Goal: Task Accomplishment & Management: Use online tool/utility

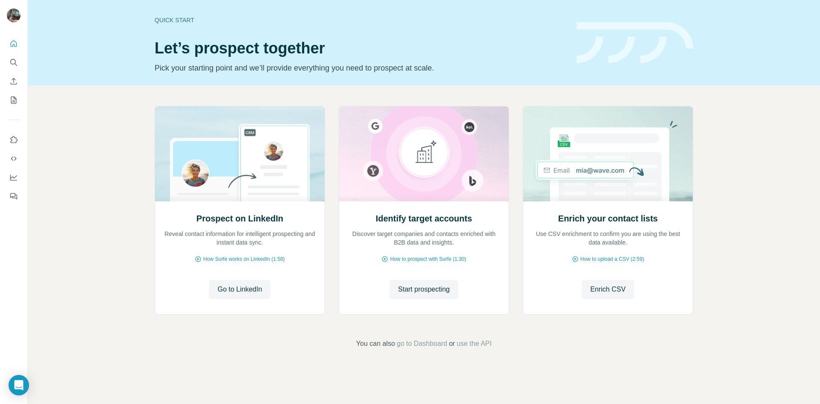
click at [247, 290] on span "Go to LinkedIn" at bounding box center [239, 289] width 44 height 10
click at [209, 261] on span "How Surfe works on LinkedIn (1:58)" at bounding box center [244, 259] width 82 height 8
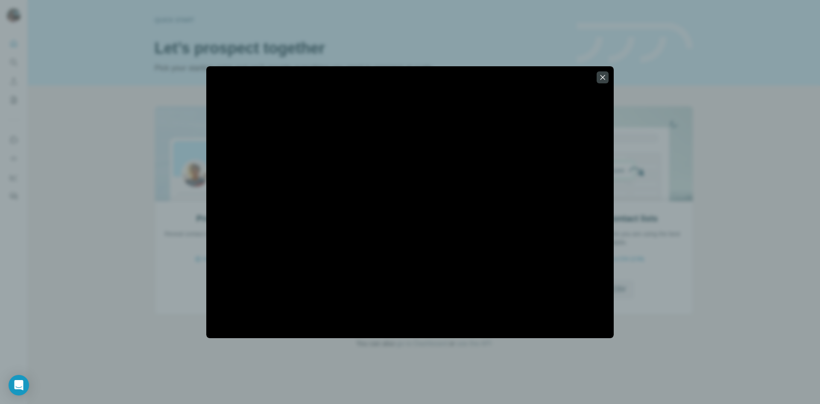
click at [603, 78] on icon "button" at bounding box center [602, 77] width 9 height 9
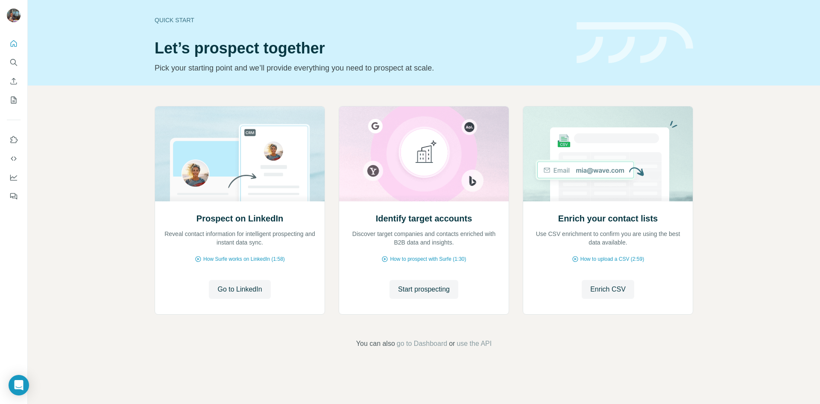
click at [397, 257] on span "How to prospect with Surfe (1:30)" at bounding box center [428, 259] width 76 height 8
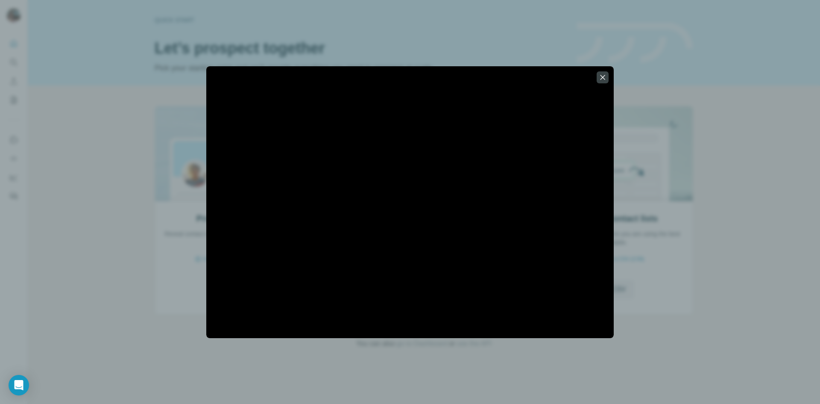
click at [632, 307] on div at bounding box center [410, 202] width 820 height 404
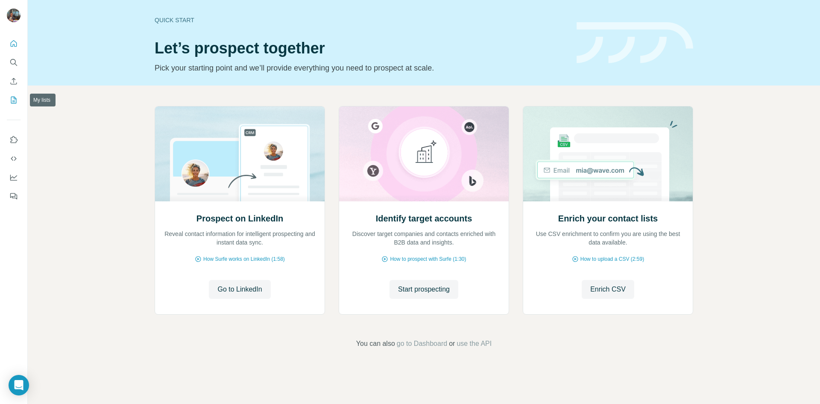
click at [13, 98] on icon "My lists" at bounding box center [13, 100] width 9 height 9
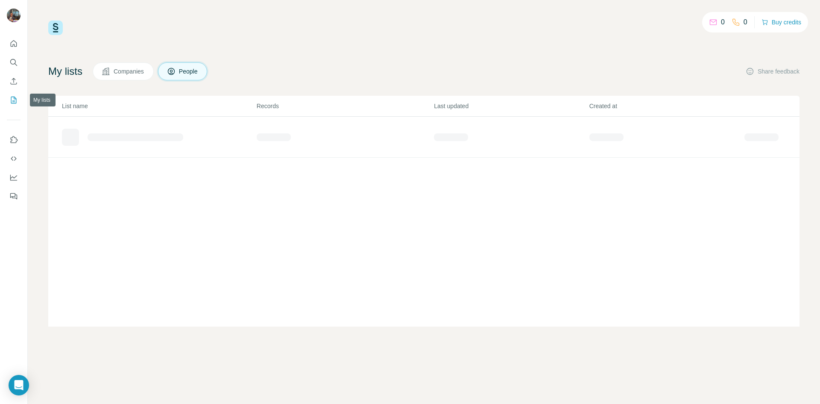
click at [13, 98] on icon "My lists" at bounding box center [13, 100] width 9 height 9
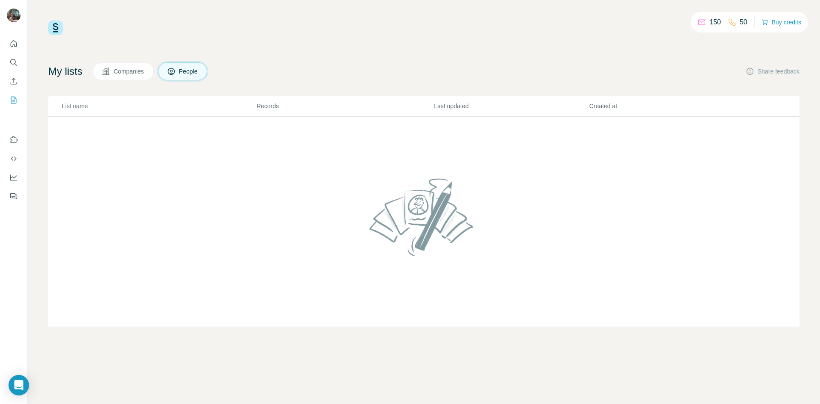
click at [185, 68] on span "People" at bounding box center [189, 71] width 20 height 9
click at [144, 65] on button "Companies" at bounding box center [123, 71] width 61 height 18
click at [144, 70] on span "Companies" at bounding box center [129, 71] width 31 height 9
click at [180, 64] on button "People" at bounding box center [183, 71] width 50 height 18
click at [18, 85] on button "Enrich CSV" at bounding box center [14, 80] width 14 height 15
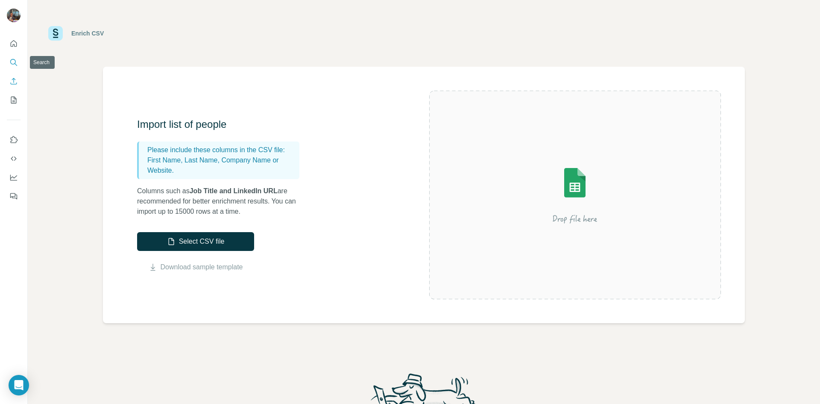
click at [16, 66] on icon "Search" at bounding box center [13, 62] width 9 height 9
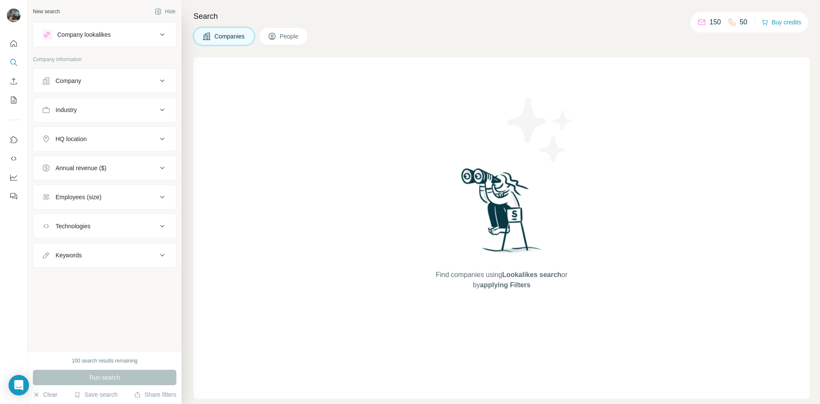
click at [124, 77] on div "Company" at bounding box center [99, 80] width 115 height 9
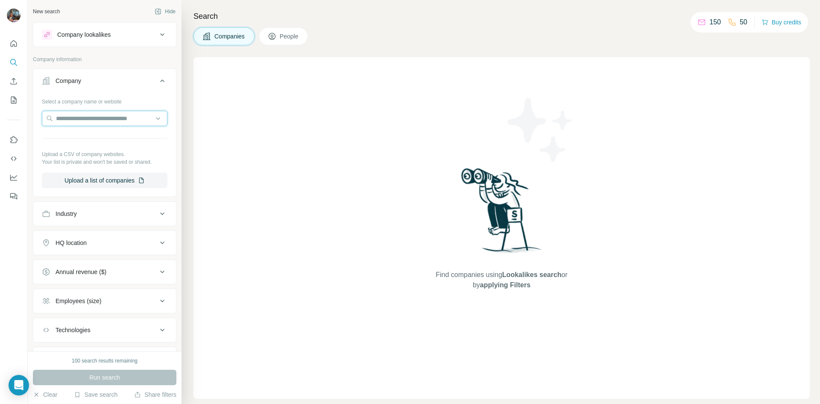
click at [113, 121] on input "text" at bounding box center [105, 118] width 126 height 15
type input "*"
paste input "**********"
type input "**********"
click at [100, 137] on p "Möglich Asociados" at bounding box center [91, 137] width 50 height 9
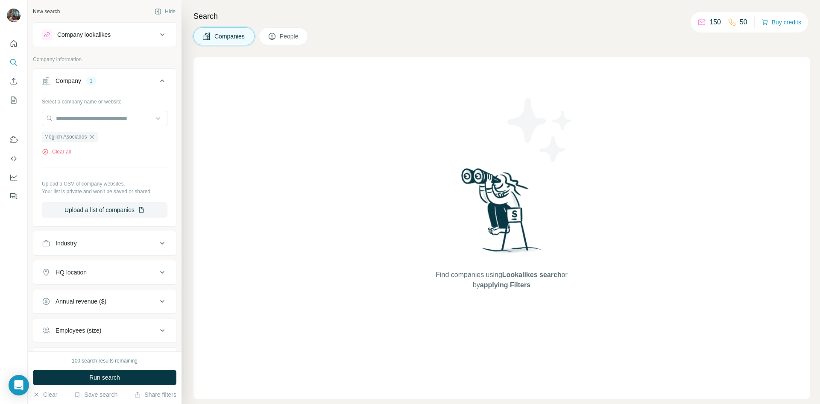
click at [135, 237] on button "Industry" at bounding box center [104, 243] width 143 height 20
click at [282, 38] on span "People" at bounding box center [290, 36] width 20 height 9
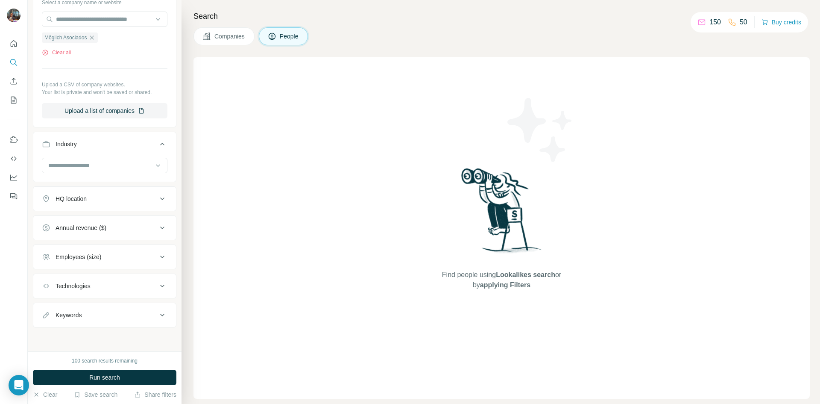
scroll to position [233, 0]
click at [101, 378] on span "Run search" at bounding box center [104, 377] width 31 height 9
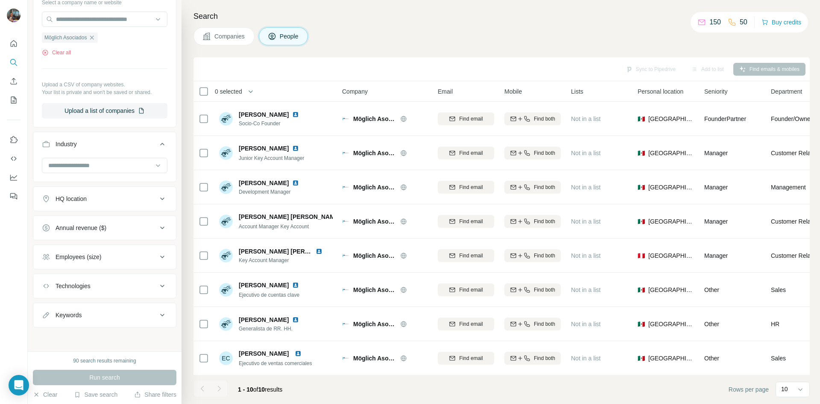
scroll to position [73, 0]
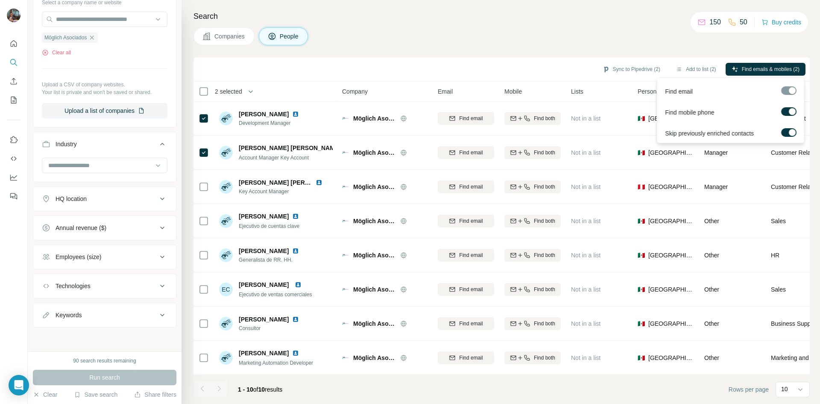
click at [791, 89] on div at bounding box center [788, 90] width 15 height 9
click at [782, 67] on span "Find emails & mobiles (2)" at bounding box center [771, 69] width 58 height 8
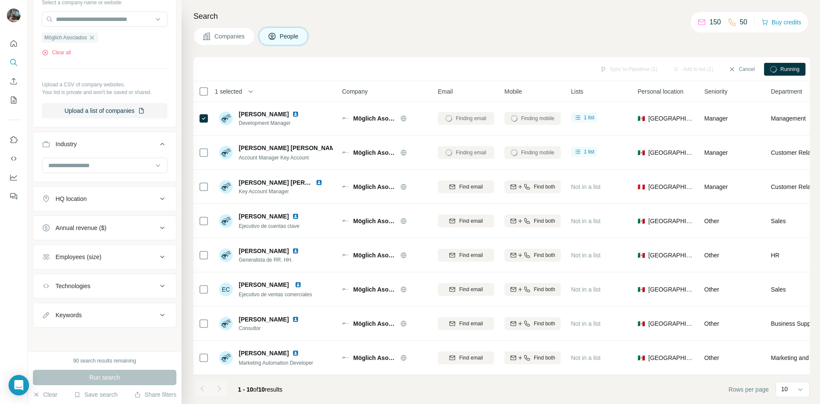
scroll to position [0, 0]
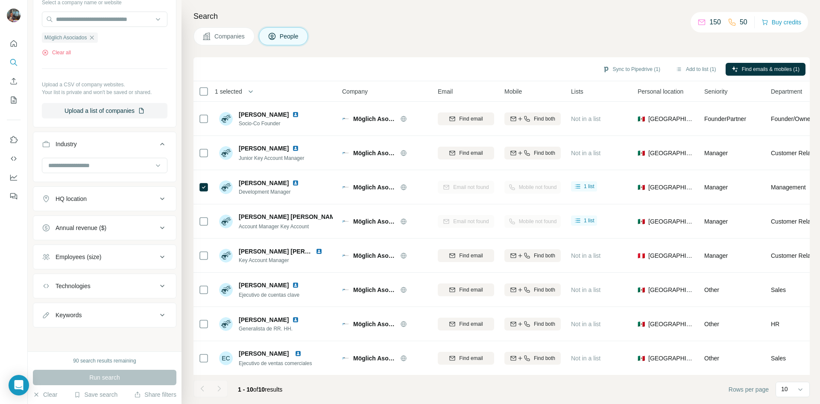
click at [86, 247] on button "Employees (size)" at bounding box center [104, 256] width 143 height 20
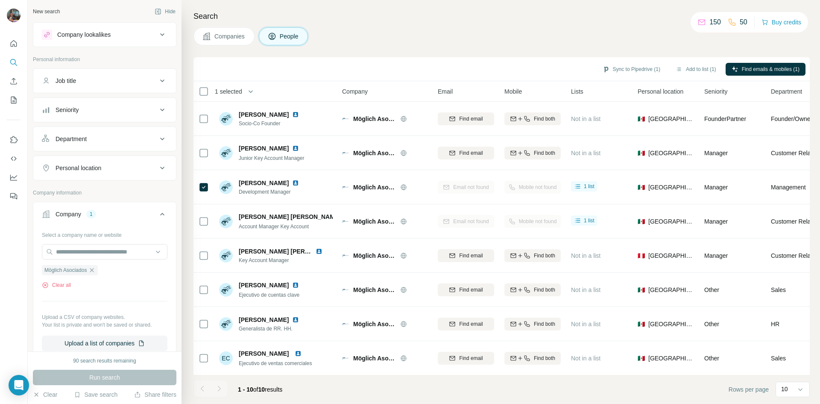
click at [121, 80] on div "Job title" at bounding box center [99, 80] width 115 height 9
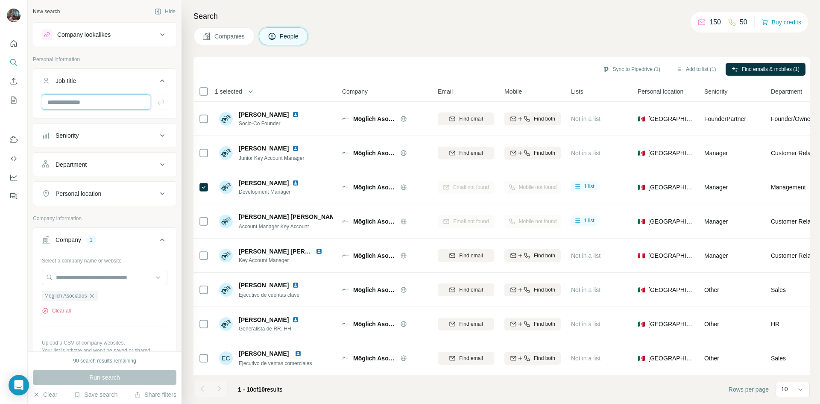
click at [85, 101] on input "text" at bounding box center [96, 101] width 108 height 15
type input "********"
click at [116, 59] on p "Personal information" at bounding box center [104, 60] width 143 height 8
click at [158, 100] on icon "button" at bounding box center [160, 102] width 9 height 9
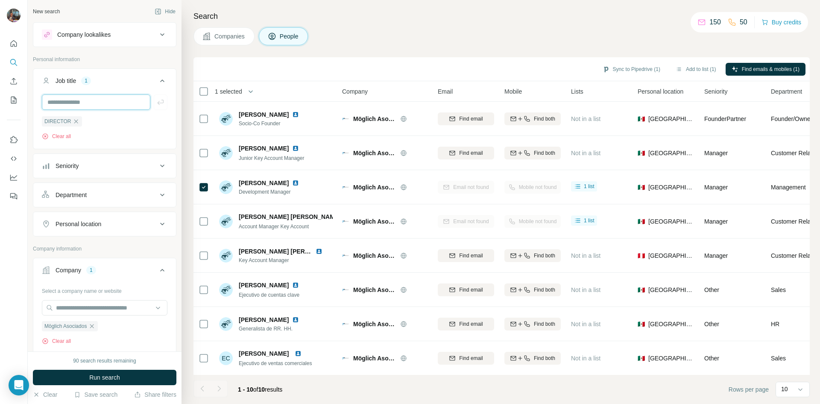
click at [82, 102] on input "text" at bounding box center [96, 101] width 108 height 15
type input "********"
click at [155, 117] on ul "DIRECTOR" at bounding box center [105, 121] width 126 height 11
click at [156, 104] on icon "button" at bounding box center [160, 102] width 9 height 9
click at [106, 382] on button "Run search" at bounding box center [104, 376] width 143 height 15
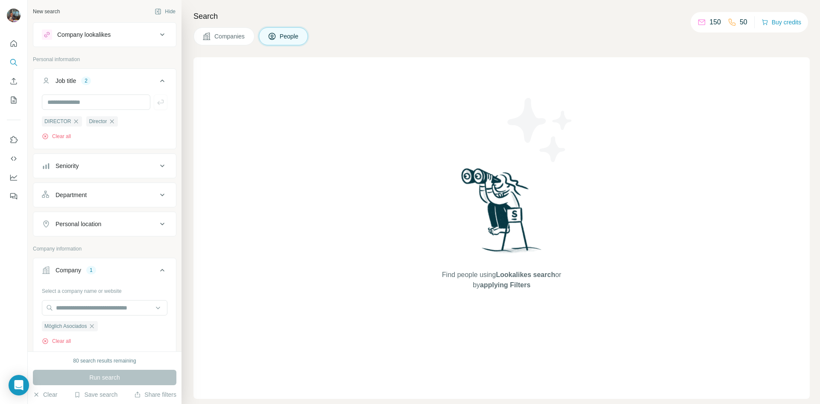
click at [76, 121] on icon "button" at bounding box center [76, 121] width 4 height 4
click at [121, 375] on button "Run search" at bounding box center [104, 376] width 143 height 15
click at [225, 31] on button "Companies" at bounding box center [223, 36] width 61 height 18
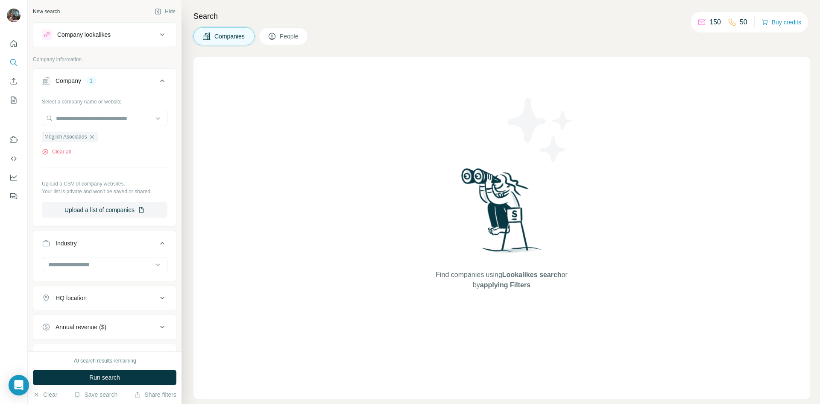
click at [114, 266] on input at bounding box center [99, 264] width 105 height 9
click at [131, 232] on div "Industry" at bounding box center [104, 256] width 143 height 50
click at [295, 38] on span "People" at bounding box center [290, 36] width 20 height 9
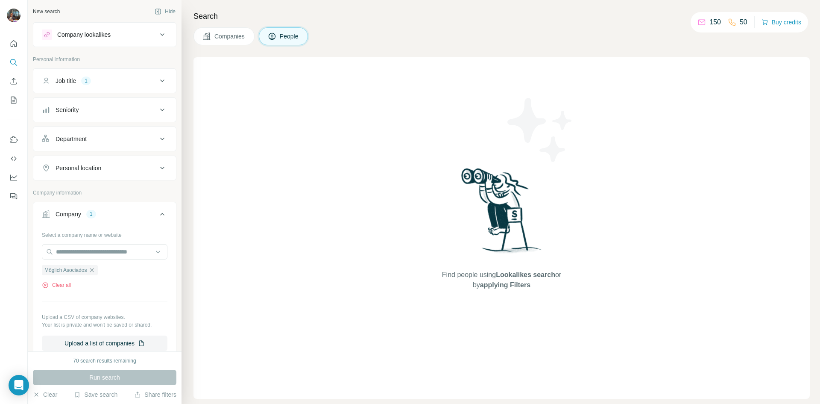
click at [225, 34] on span "Companies" at bounding box center [229, 36] width 31 height 9
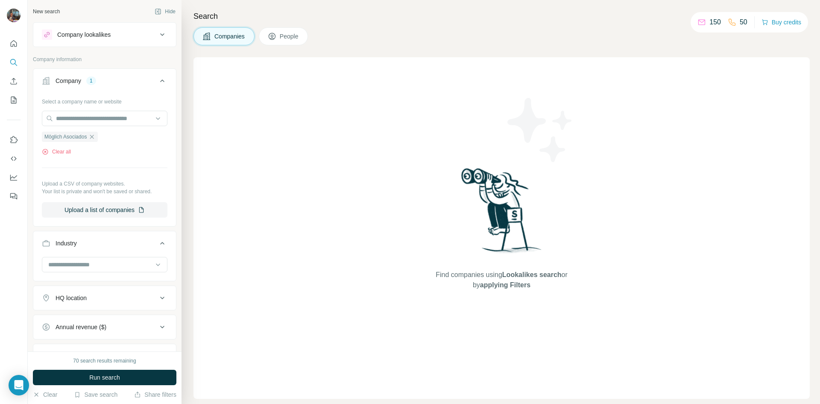
click at [291, 32] on span "People" at bounding box center [290, 36] width 20 height 9
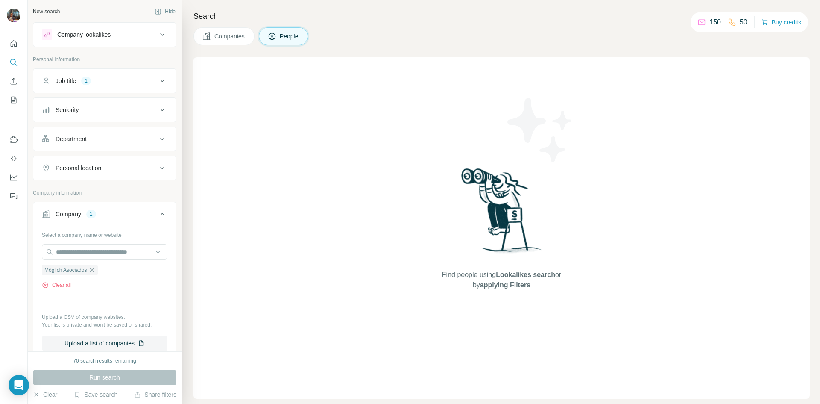
click at [137, 80] on div "Job title 1" at bounding box center [99, 80] width 115 height 9
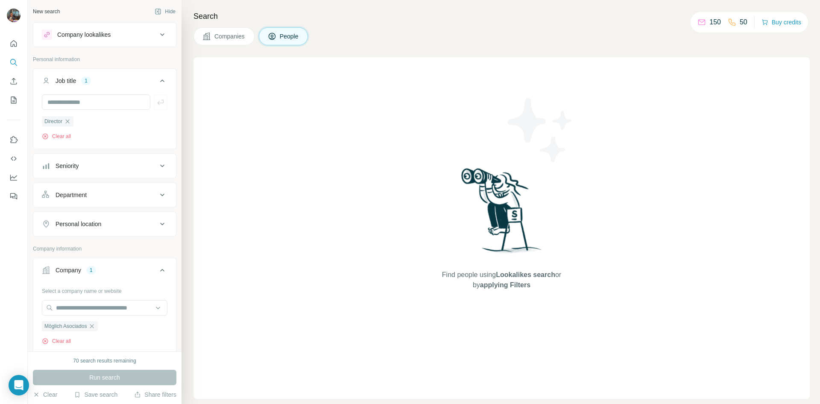
click at [68, 122] on icon "button" at bounding box center [67, 121] width 7 height 7
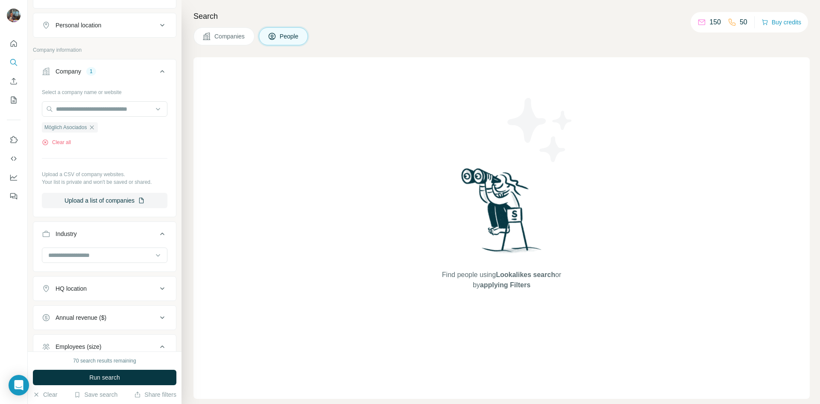
scroll to position [214, 0]
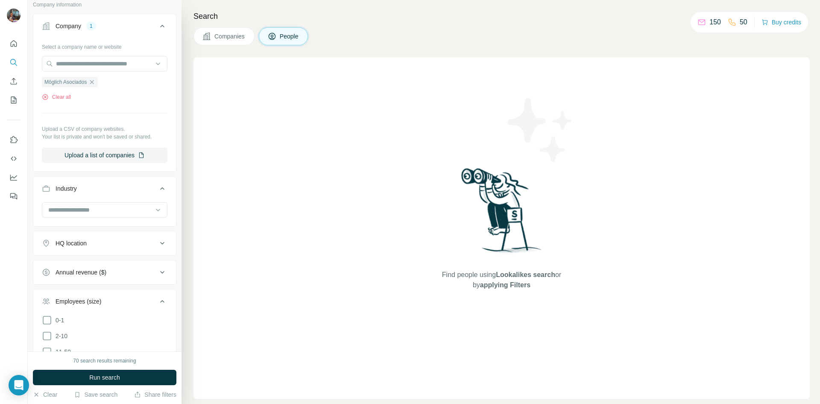
click at [123, 237] on button "HQ location" at bounding box center [104, 243] width 143 height 20
click at [127, 244] on div "HQ location" at bounding box center [99, 243] width 115 height 9
click at [16, 147] on button "Use Surfe on LinkedIn" at bounding box center [14, 139] width 14 height 15
click at [14, 45] on icon "Quick start" at bounding box center [13, 43] width 9 height 9
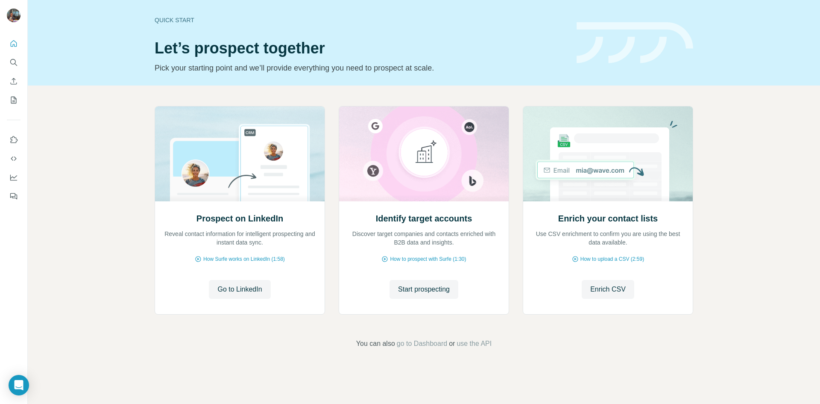
click at [228, 260] on span "How Surfe works on LinkedIn (1:58)" at bounding box center [244, 259] width 82 height 8
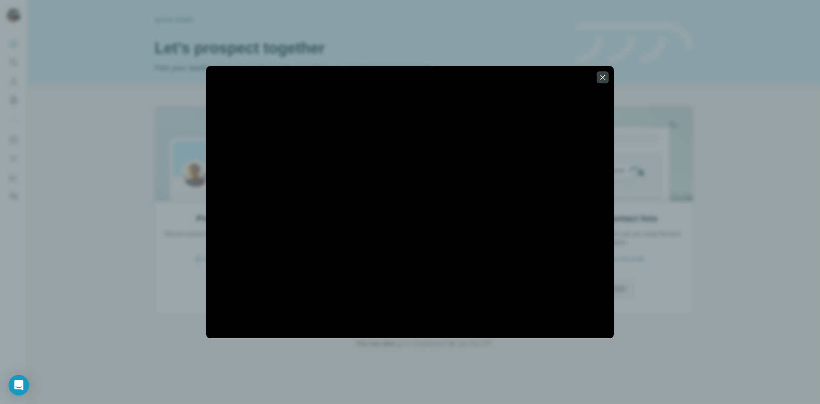
click at [647, 102] on div at bounding box center [410, 202] width 820 height 404
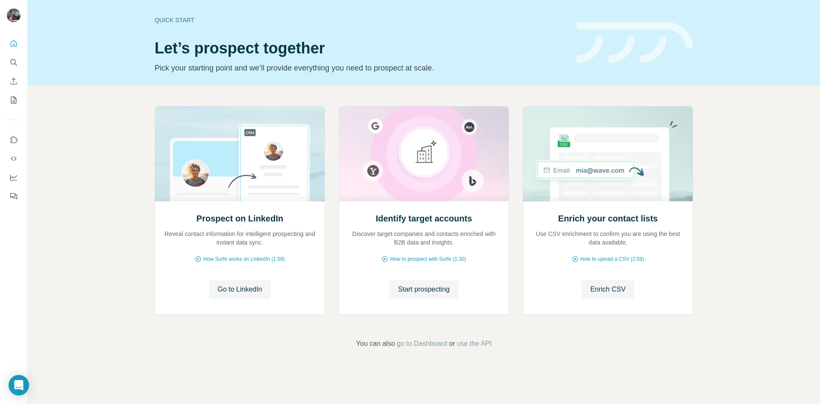
click at [240, 261] on span "How Surfe works on LinkedIn (1:58)" at bounding box center [244, 259] width 82 height 8
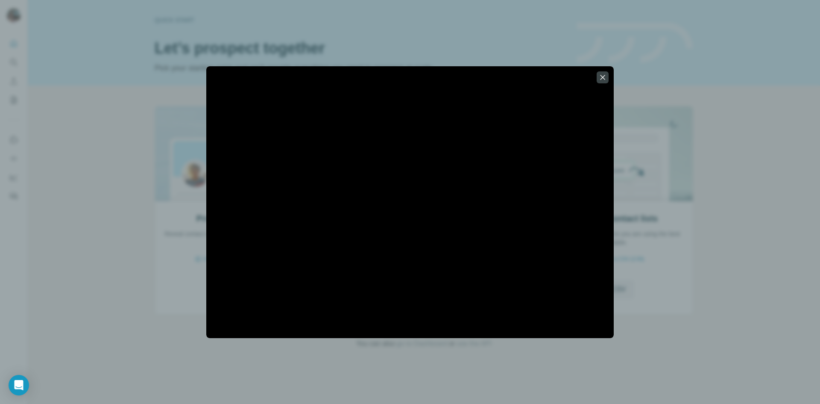
click at [598, 76] on icon "button" at bounding box center [602, 77] width 9 height 9
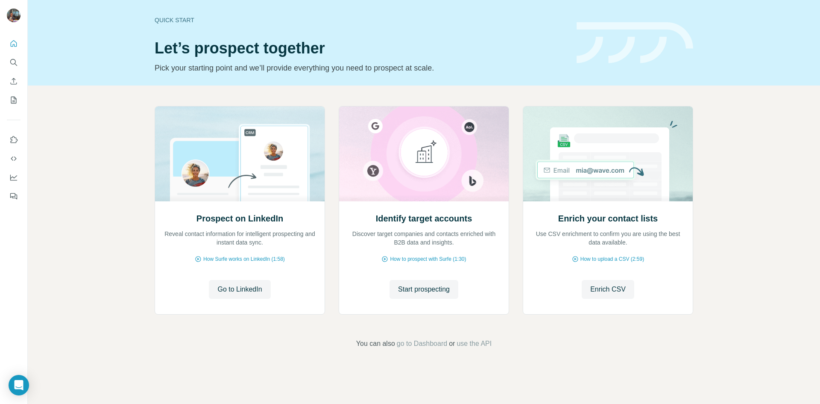
click at [595, 258] on span "How to upload a CSV (2:59)" at bounding box center [612, 259] width 64 height 8
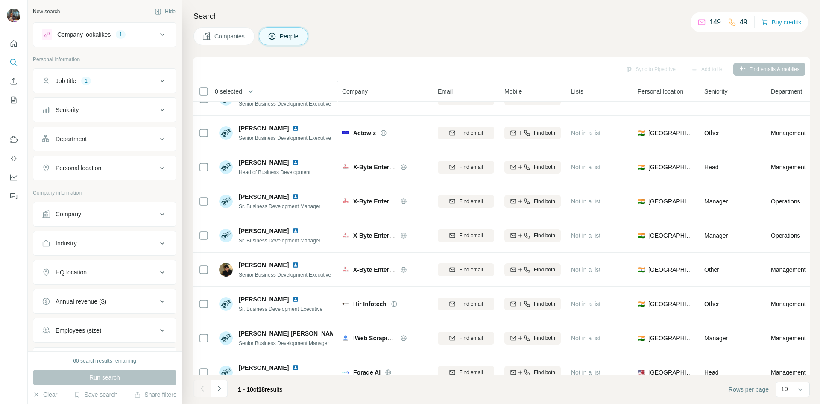
scroll to position [73, 0]
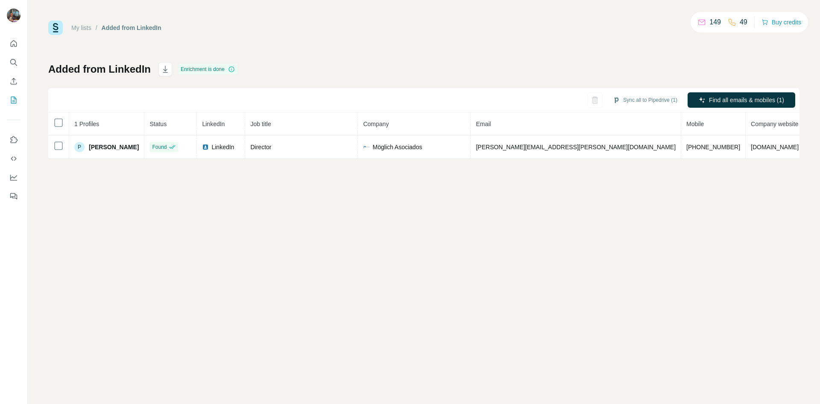
click at [372, 188] on div "My lists / Added from LinkedIn 149 49 Buy credits Added from LinkedIn Enrichmen…" at bounding box center [424, 202] width 792 height 404
click at [703, 24] on div "149" at bounding box center [708, 22] width 23 height 10
click at [716, 22] on p "149" at bounding box center [715, 22] width 12 height 10
click at [740, 18] on p "49" at bounding box center [744, 22] width 8 height 10
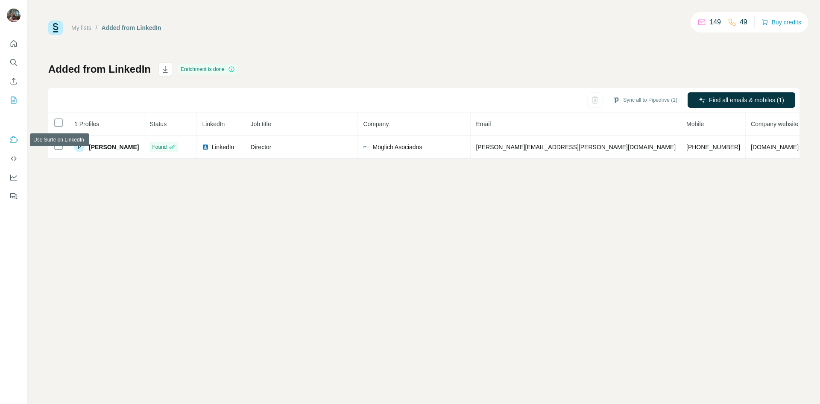
click at [13, 137] on icon "Use Surfe on LinkedIn" at bounding box center [13, 139] width 9 height 9
click at [572, 75] on div "Added from LinkedIn Enrichment is done Sync all to Pipedrive (1) Find all email…" at bounding box center [423, 110] width 751 height 96
click at [14, 101] on icon "My lists" at bounding box center [14, 100] width 4 height 6
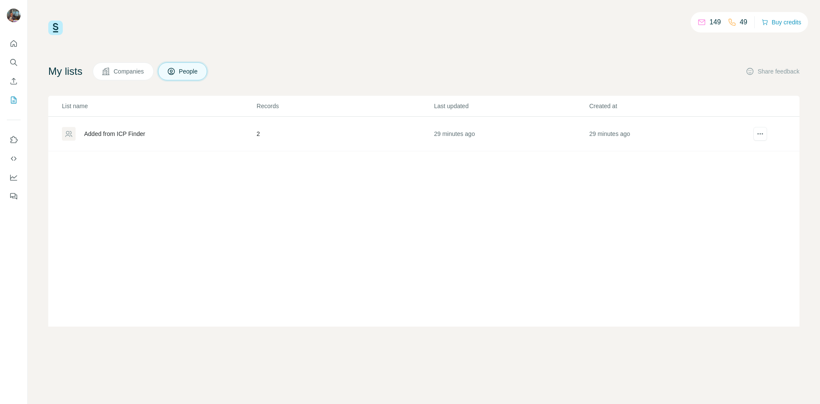
click at [140, 129] on div "Added from ICP Finder" at bounding box center [114, 133] width 61 height 9
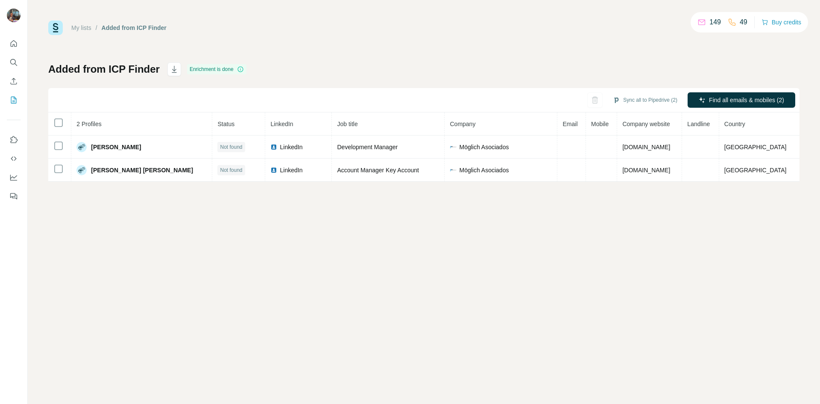
click at [76, 29] on link "My lists" at bounding box center [81, 27] width 20 height 7
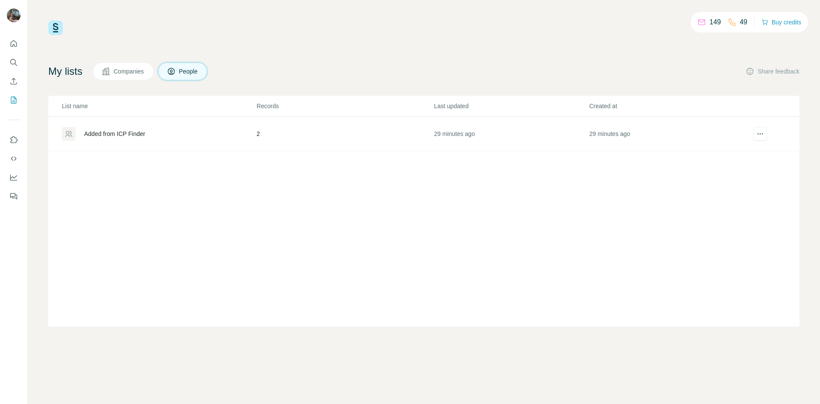
click at [158, 139] on div "Added from ICP Finder" at bounding box center [159, 134] width 194 height 14
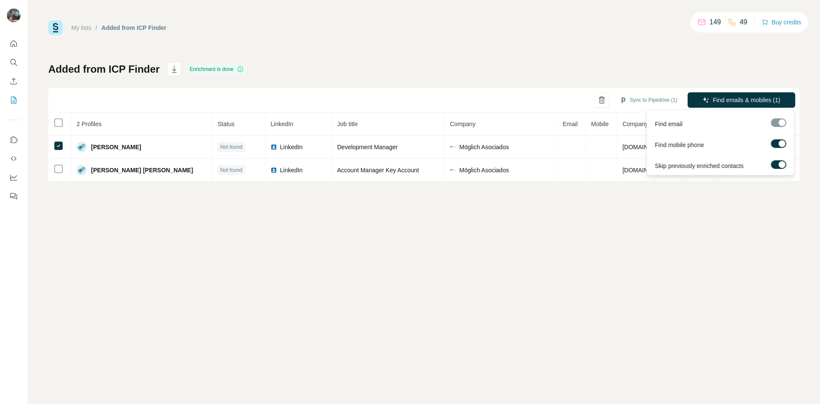
click at [715, 97] on span "Find emails & mobiles (1)" at bounding box center [746, 100] width 67 height 9
click at [714, 97] on span "Find emails & mobiles (1)" at bounding box center [746, 100] width 67 height 9
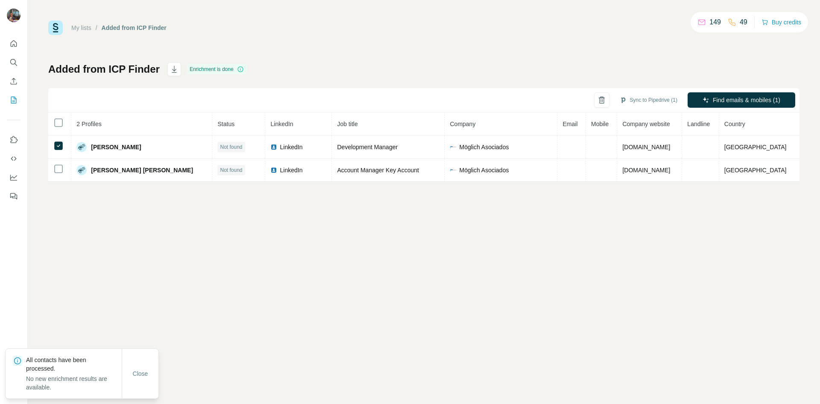
click at [469, 332] on div "My lists / Added from ICP Finder 149 49 Buy credits Added from ICP Finder Enric…" at bounding box center [424, 202] width 792 height 404
click at [413, 287] on div "My lists / Added from ICP Finder 149 49 Buy credits Added from ICP Finder Enric…" at bounding box center [424, 202] width 792 height 404
click at [355, 234] on div "My lists / Added from ICP Finder 149 49 Buy credits Added from ICP Finder Enric…" at bounding box center [424, 202] width 792 height 404
click at [557, 143] on td at bounding box center [571, 146] width 29 height 23
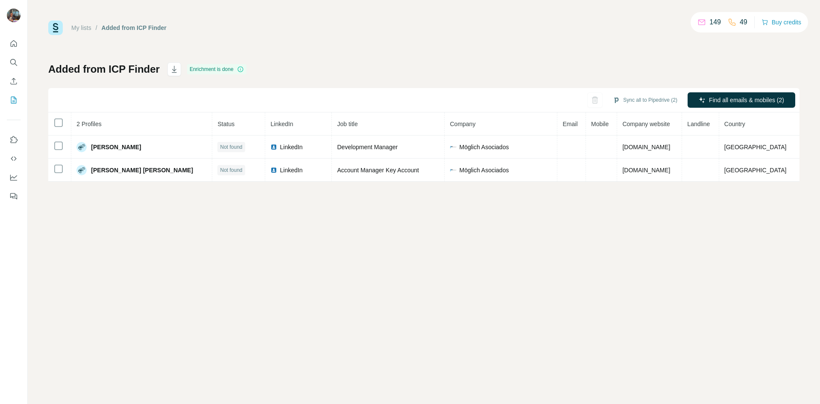
click at [557, 143] on td at bounding box center [571, 146] width 29 height 23
click at [280, 147] on span "LinkedIn" at bounding box center [291, 147] width 23 height 9
click at [641, 101] on button "Sync all to Pipedrive (2)" at bounding box center [645, 100] width 76 height 13
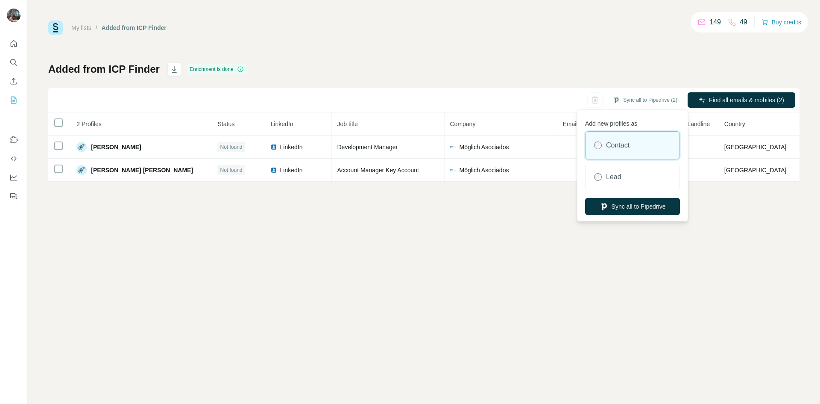
click at [424, 86] on div "Added from ICP Finder Enrichment is done Sync all to Pipedrive (2) Find all ema…" at bounding box center [423, 121] width 751 height 119
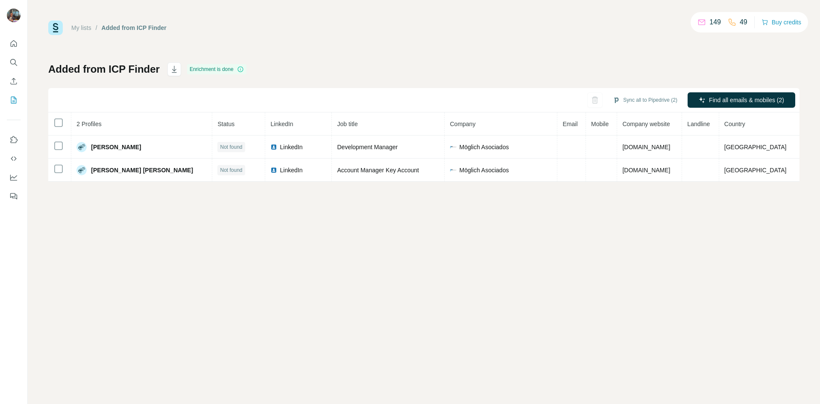
drag, startPoint x: 12, startPoint y: 81, endPoint x: 128, endPoint y: 53, distance: 119.6
click at [130, 54] on div "My lists / Added from ICP Finder 149 49 Buy credits Added from ICP Finder Enric…" at bounding box center [410, 202] width 820 height 404
click at [76, 27] on link "My lists" at bounding box center [81, 27] width 20 height 7
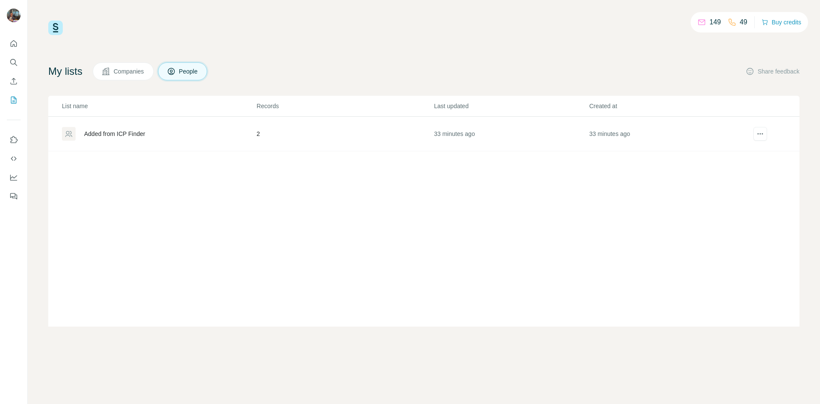
click at [144, 75] on span "Companies" at bounding box center [129, 71] width 31 height 9
click at [143, 74] on span "Companies" at bounding box center [129, 71] width 31 height 9
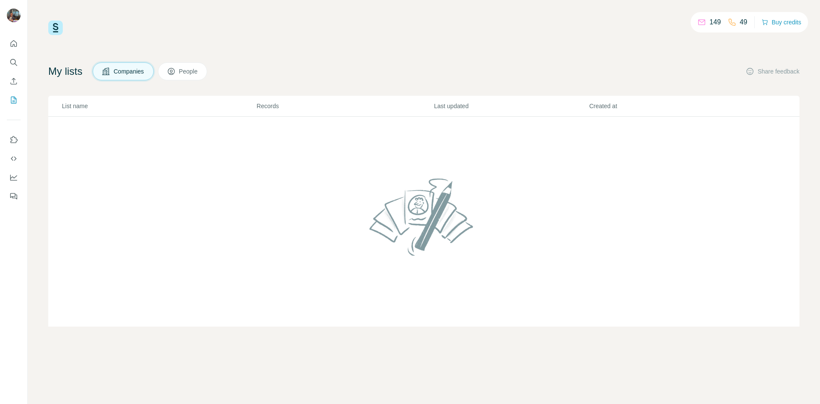
click at [190, 62] on button "People" at bounding box center [183, 71] width 50 height 18
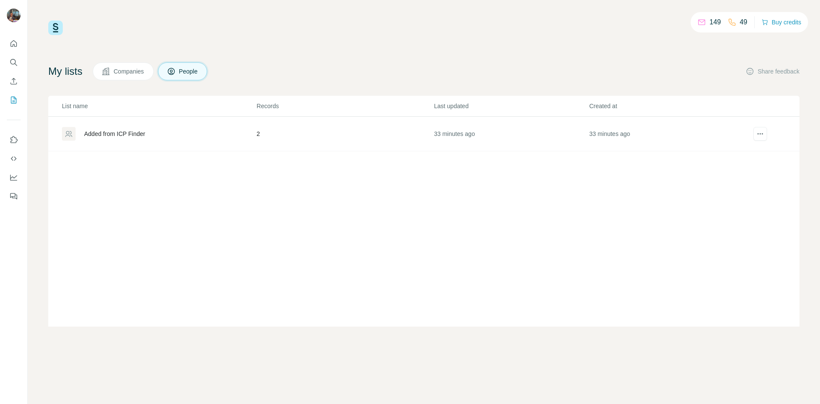
click at [129, 138] on div "Added from ICP Finder" at bounding box center [159, 134] width 194 height 14
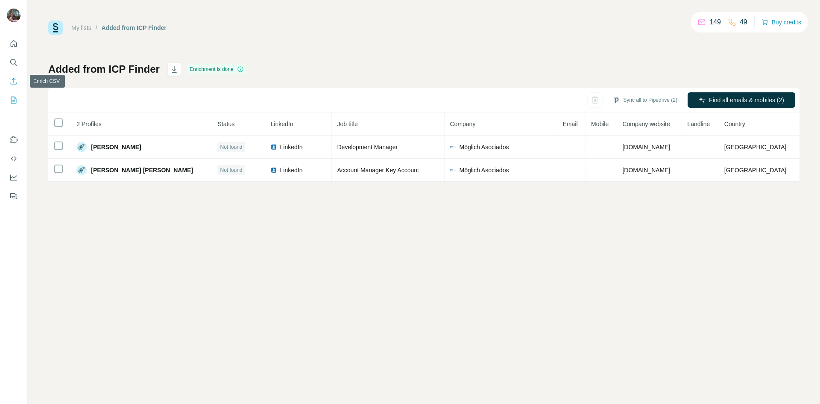
click at [12, 84] on icon "Enrich CSV" at bounding box center [13, 81] width 9 height 9
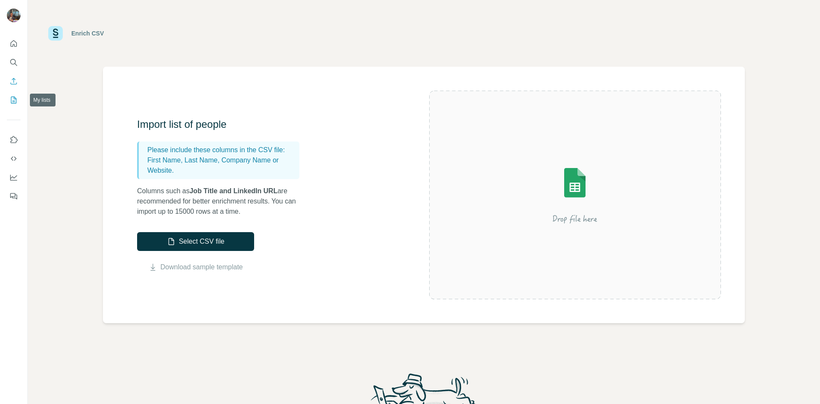
click at [13, 105] on button "My lists" at bounding box center [14, 99] width 14 height 15
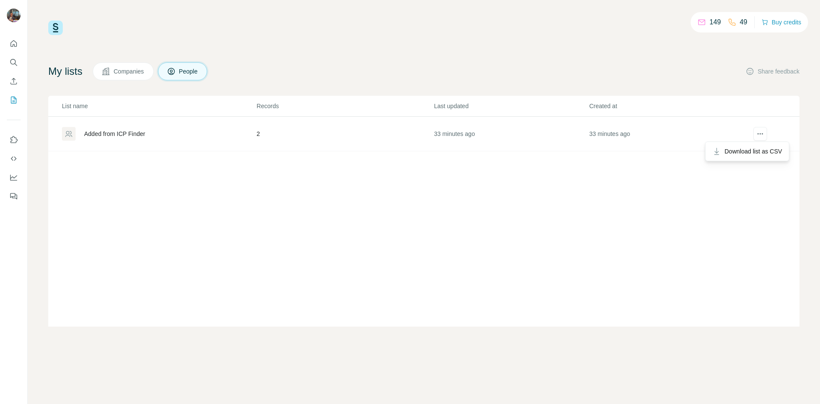
click at [761, 134] on icon "actions" at bounding box center [760, 133] width 9 height 9
click at [758, 135] on icon "actions" at bounding box center [760, 133] width 9 height 9
click at [103, 135] on div "Added from ICP Finder" at bounding box center [114, 133] width 61 height 9
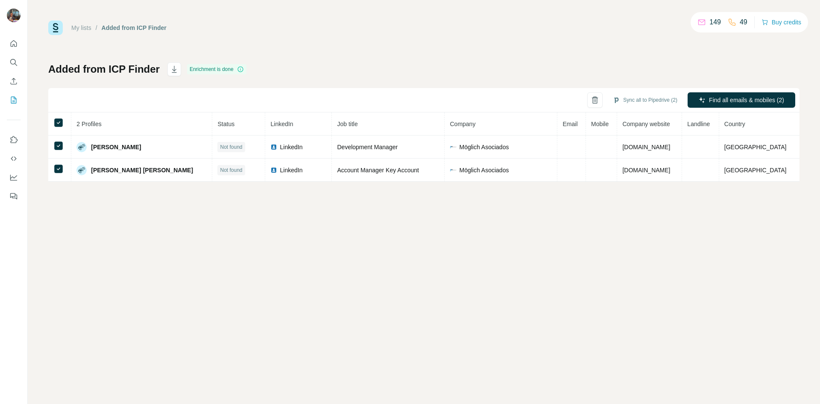
click at [594, 95] on button "button" at bounding box center [594, 99] width 15 height 15
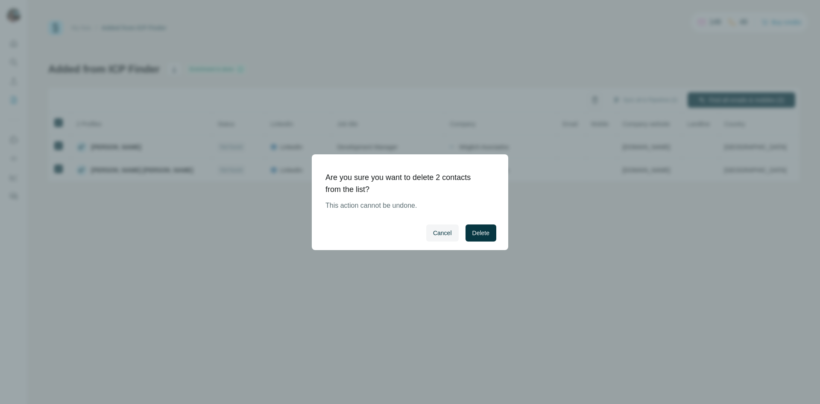
click at [478, 229] on span "Delete" at bounding box center [480, 232] width 17 height 9
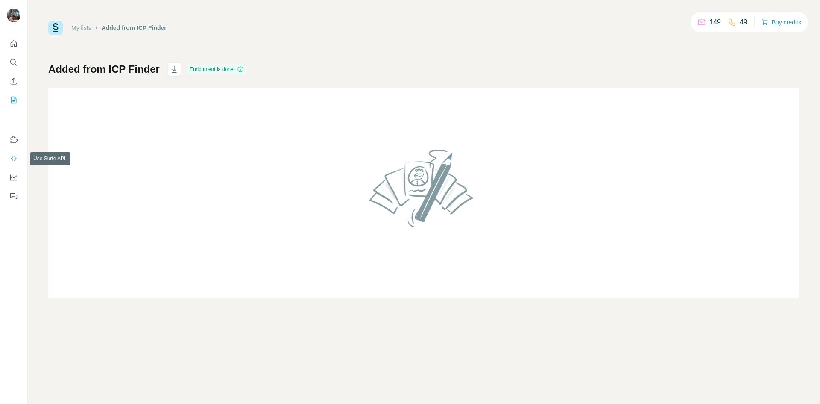
click at [9, 161] on button "Use Surfe API" at bounding box center [14, 158] width 14 height 15
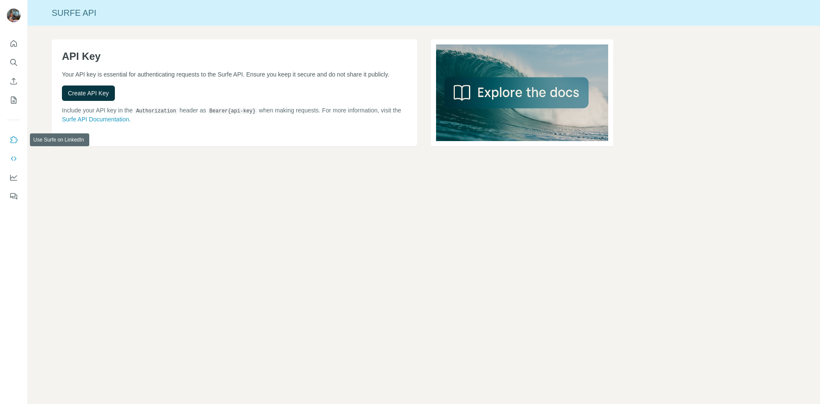
click at [15, 144] on button "Use Surfe on LinkedIn" at bounding box center [14, 139] width 14 height 15
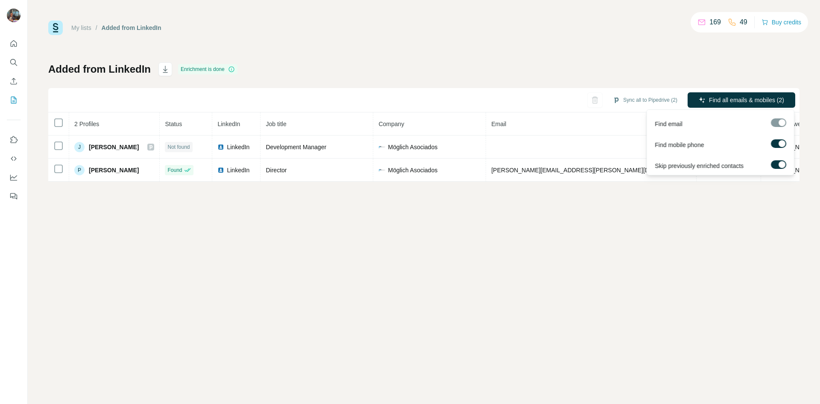
click at [706, 95] on button "Find all emails & mobiles (2)" at bounding box center [742, 99] width 108 height 15
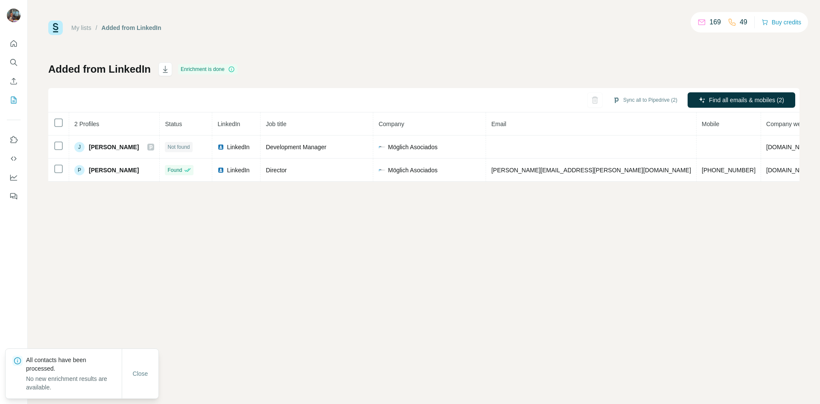
click at [463, 304] on div "My lists / Added from LinkedIn 169 49 Buy credits Added from LinkedIn Enrichmen…" at bounding box center [424, 202] width 792 height 404
click at [653, 99] on button "Sync to Pipedrive (1)" at bounding box center [649, 100] width 70 height 13
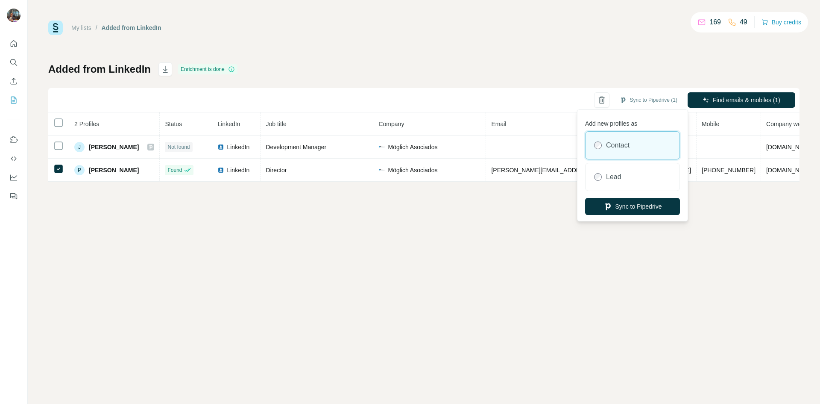
click at [617, 177] on label "Lead" at bounding box center [613, 177] width 15 height 10
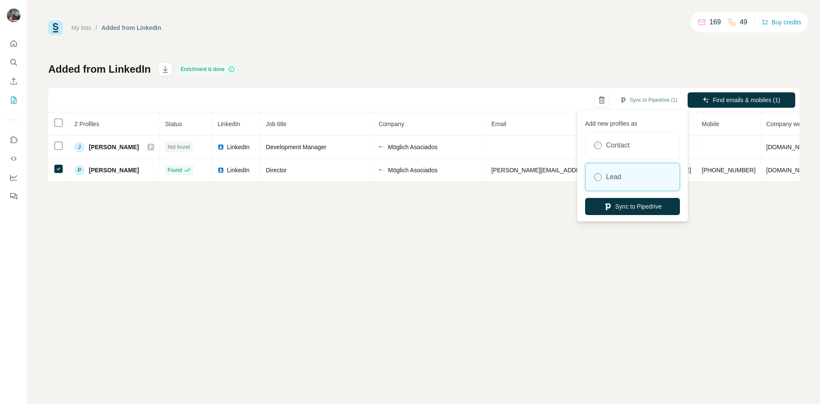
click at [635, 202] on button "Sync to Pipedrive" at bounding box center [632, 206] width 95 height 17
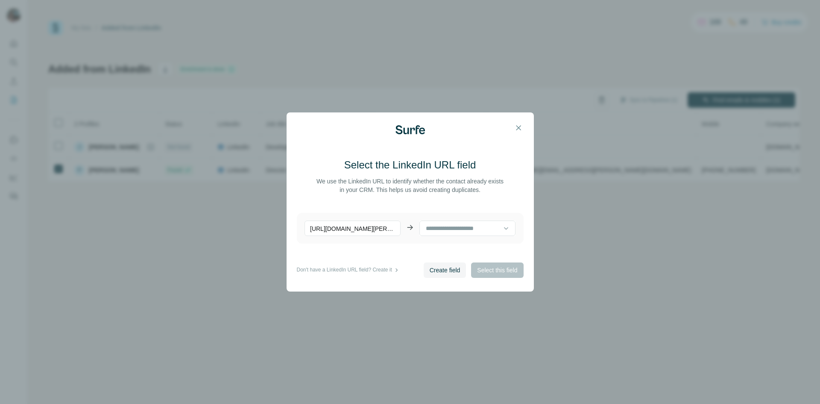
click at [476, 225] on input at bounding box center [464, 227] width 78 height 9
click at [475, 248] on p "LinkedIn URL (Surfe)" at bounding box center [455, 247] width 56 height 9
click at [490, 271] on span "Select this field" at bounding box center [497, 270] width 40 height 9
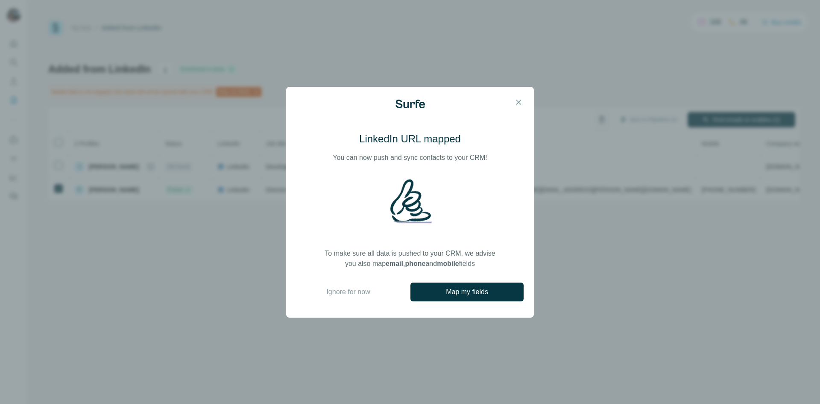
click at [450, 295] on span "Map my fields" at bounding box center [467, 292] width 42 height 10
click at [349, 299] on footer "Ignore for now Map my fields" at bounding box center [409, 291] width 227 height 19
click at [350, 294] on span "Ignore for now" at bounding box center [348, 292] width 44 height 10
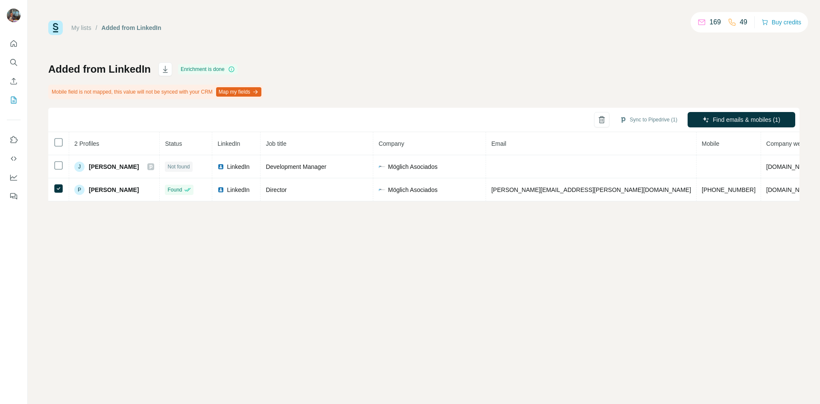
click at [820, 196] on td at bounding box center [836, 189] width 33 height 23
click at [820, 190] on td at bounding box center [836, 189] width 33 height 23
click at [51, 170] on td at bounding box center [58, 166] width 21 height 23
click at [236, 250] on div "My lists / Added from LinkedIn 169 49 Buy credits Added from LinkedIn Enrichmen…" at bounding box center [424, 202] width 792 height 404
